Goal: Register for event/course

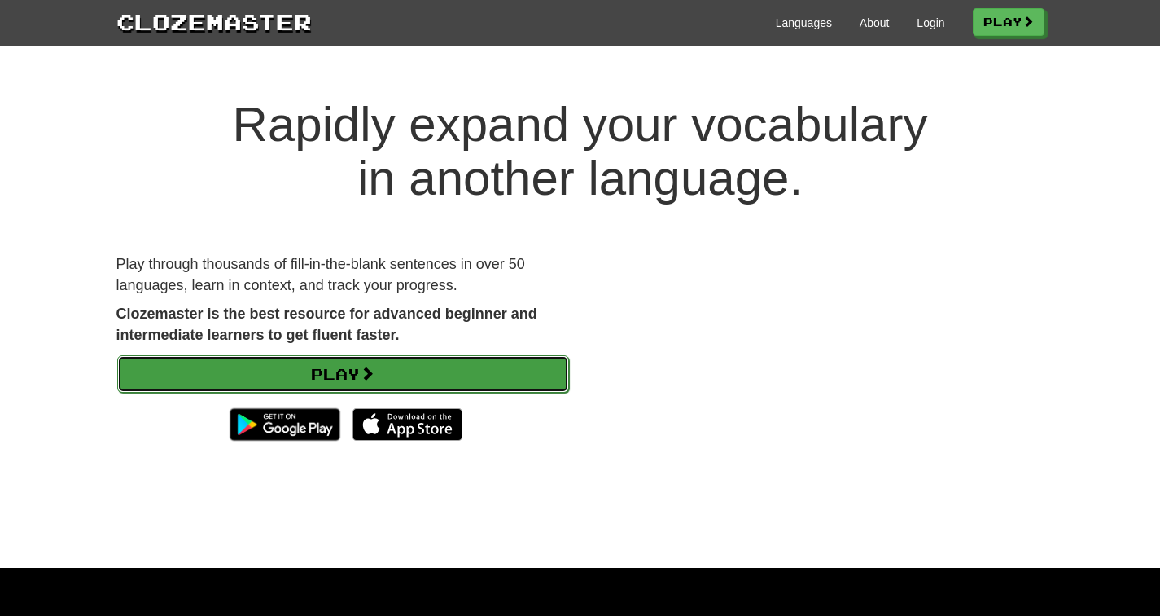
click at [337, 371] on link "Play" at bounding box center [343, 373] width 452 height 37
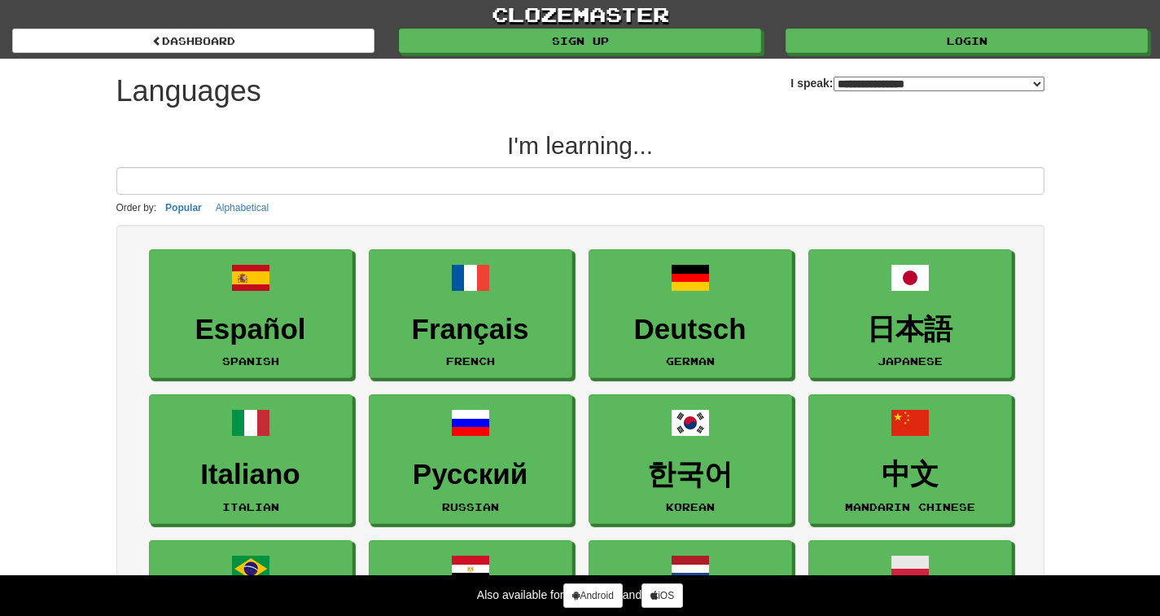
select select "*******"
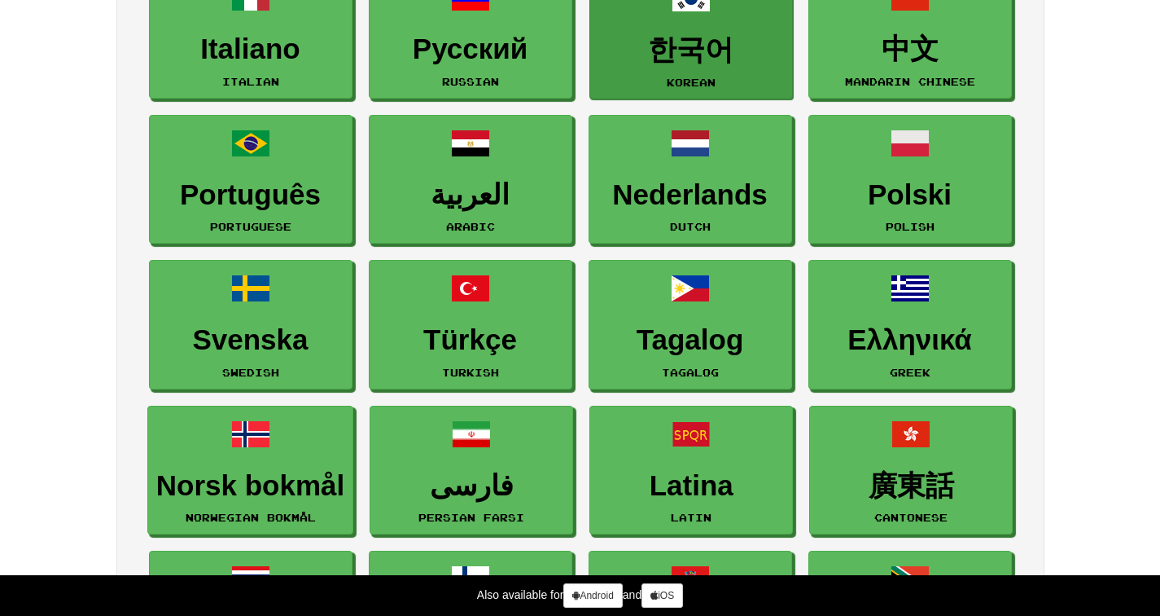
scroll to position [432, 0]
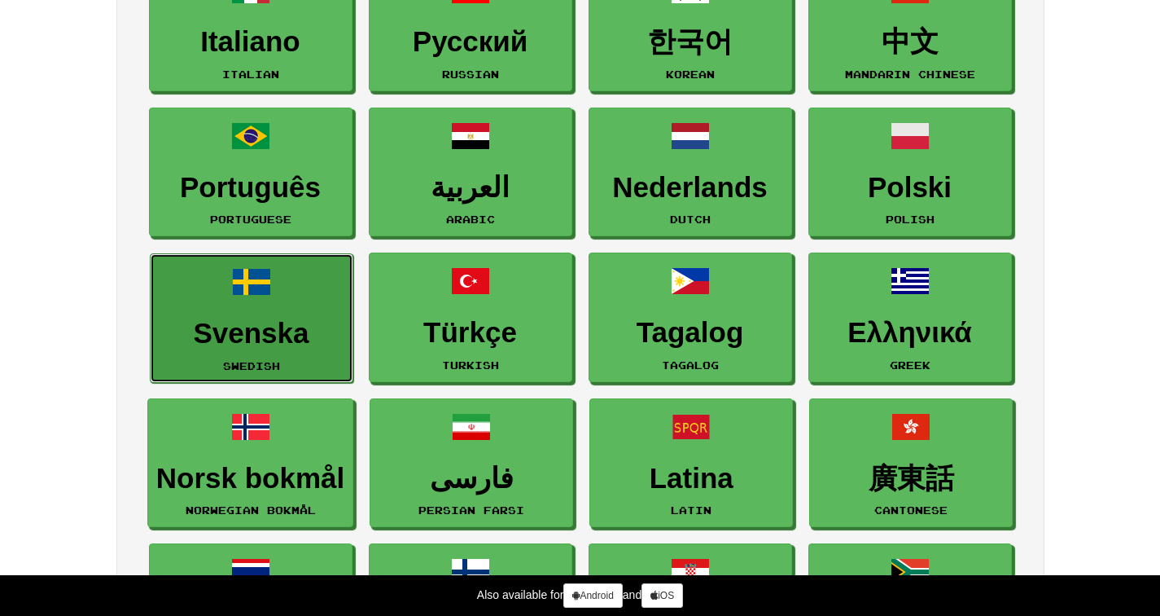
click at [336, 338] on h3 "Svenska" at bounding box center [252, 334] width 186 height 32
